Goal: Navigation & Orientation: Find specific page/section

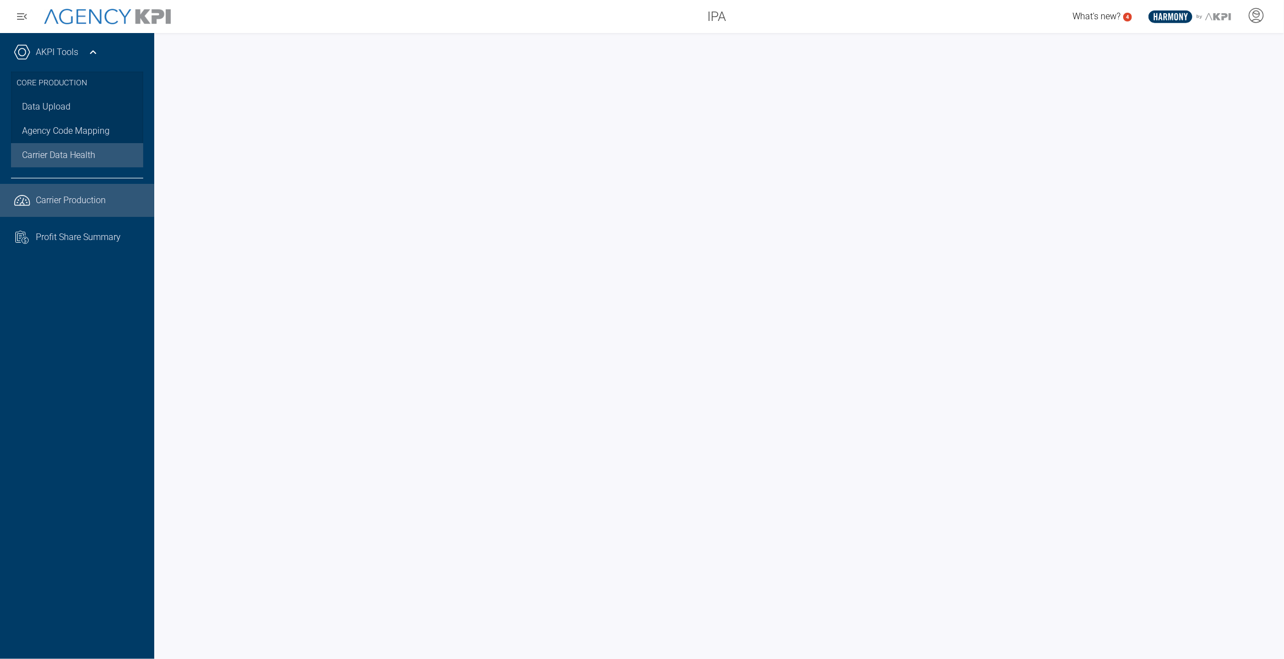
click at [14, 200] on icon ".cls-1{fill:none;stroke:#221f20;stroke-linecap:round;stroke-linejoin:round;stro…" at bounding box center [22, 200] width 17 height 17
click at [65, 233] on span "Profit Share Summary" at bounding box center [78, 237] width 85 height 13
click at [69, 194] on span "Carrier Production" at bounding box center [71, 200] width 70 height 13
click at [75, 154] on span "Carrier Data Health" at bounding box center [58, 155] width 73 height 13
